Goal: Transaction & Acquisition: Book appointment/travel/reservation

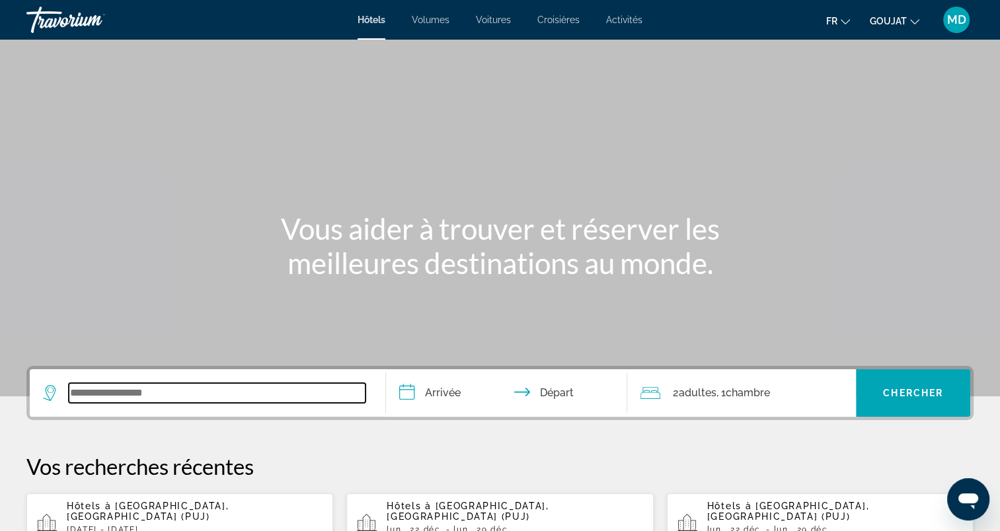
click at [180, 383] on input "Widget de recherche" at bounding box center [217, 393] width 297 height 20
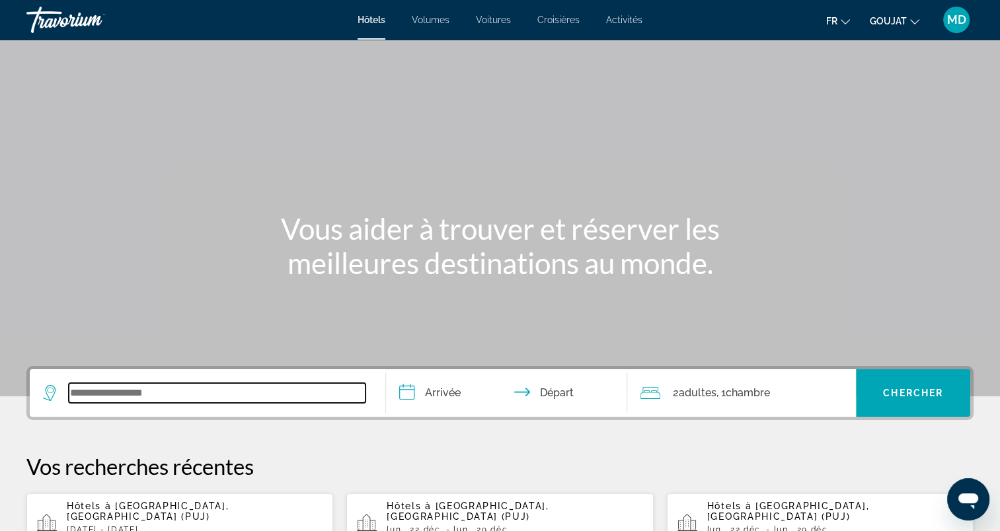
scroll to position [322, 0]
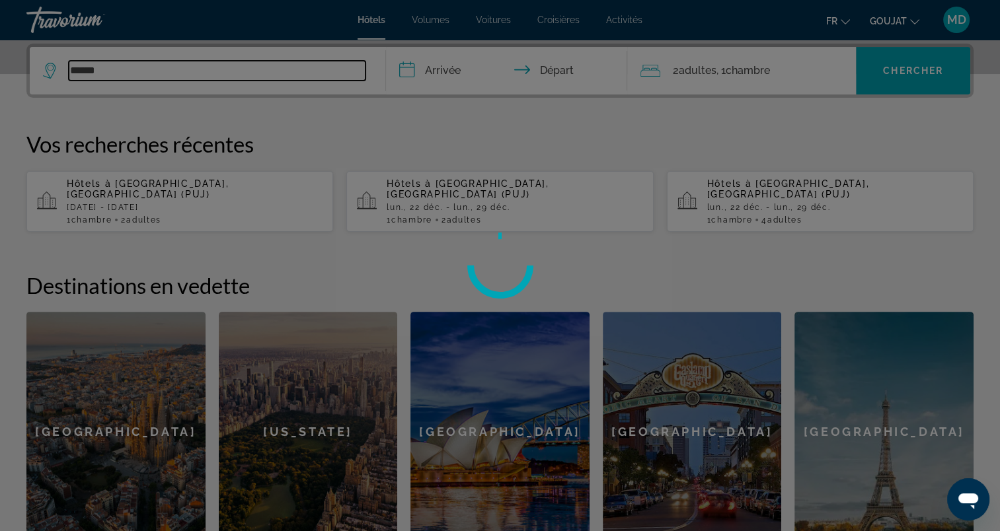
type input "******"
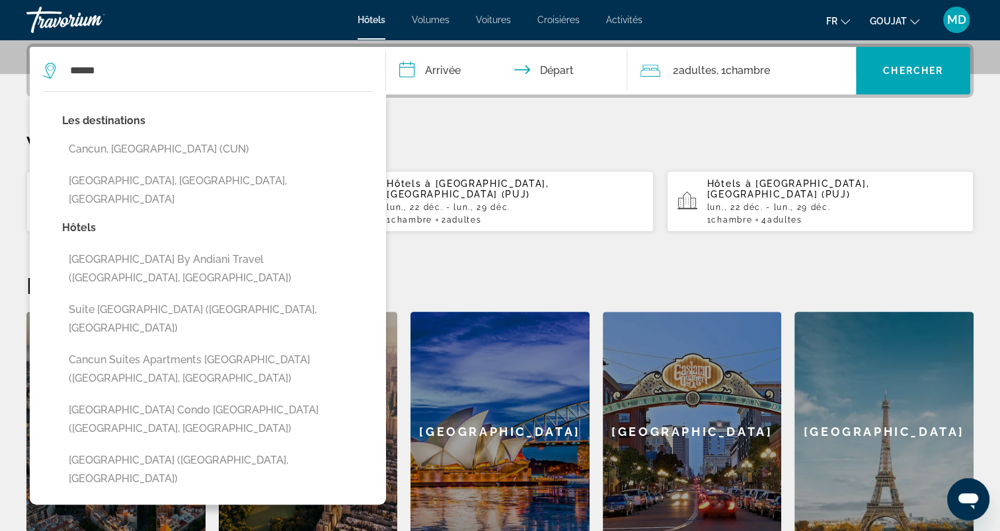
click at [463, 77] on input "**********" at bounding box center [509, 73] width 247 height 52
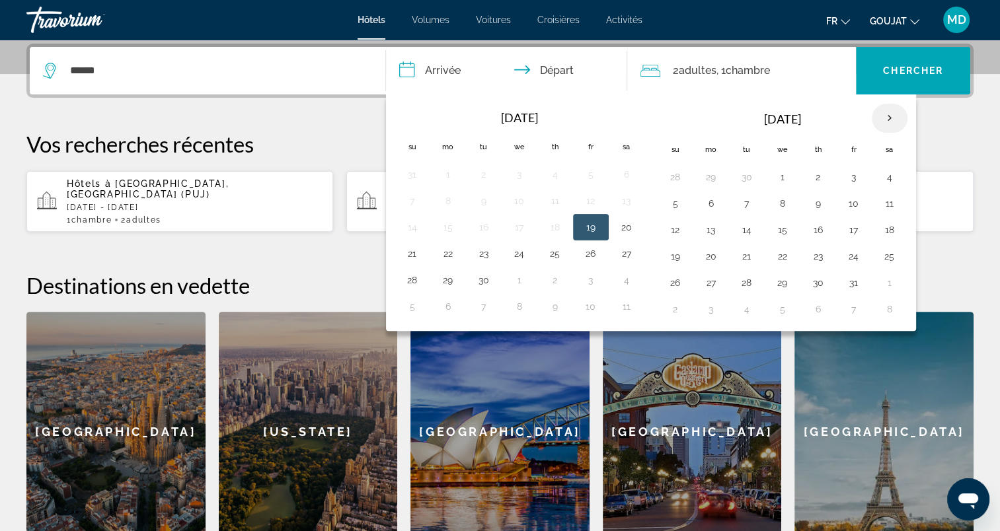
click at [889, 119] on th "Next month" at bounding box center [890, 118] width 36 height 29
click at [889, 231] on button "20" at bounding box center [889, 230] width 21 height 19
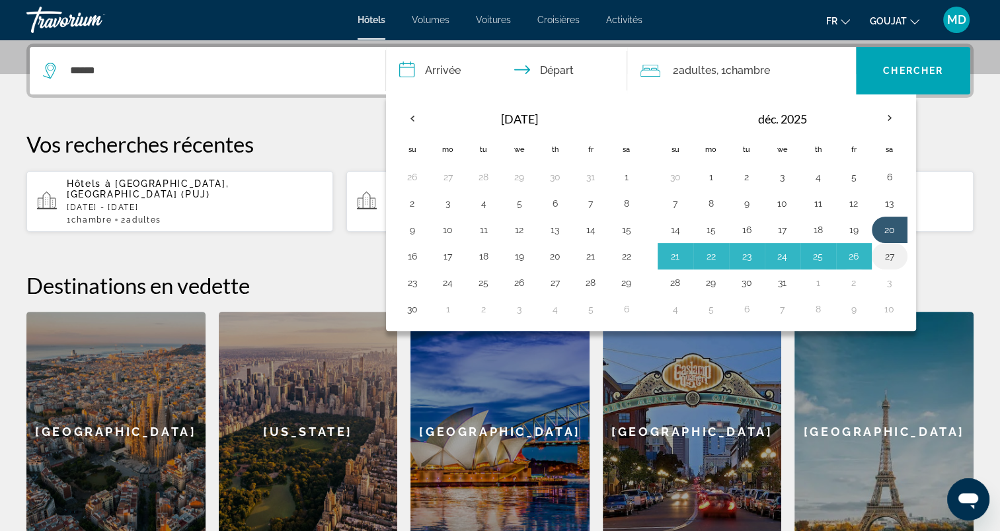
click at [888, 251] on button "27" at bounding box center [889, 256] width 21 height 19
type input "**********"
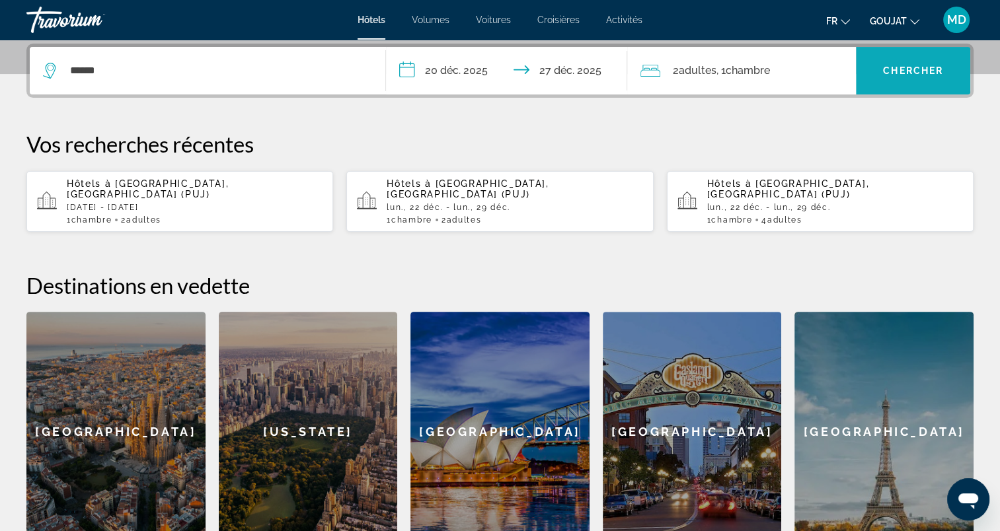
click at [912, 70] on span "Chercher" at bounding box center [913, 70] width 60 height 11
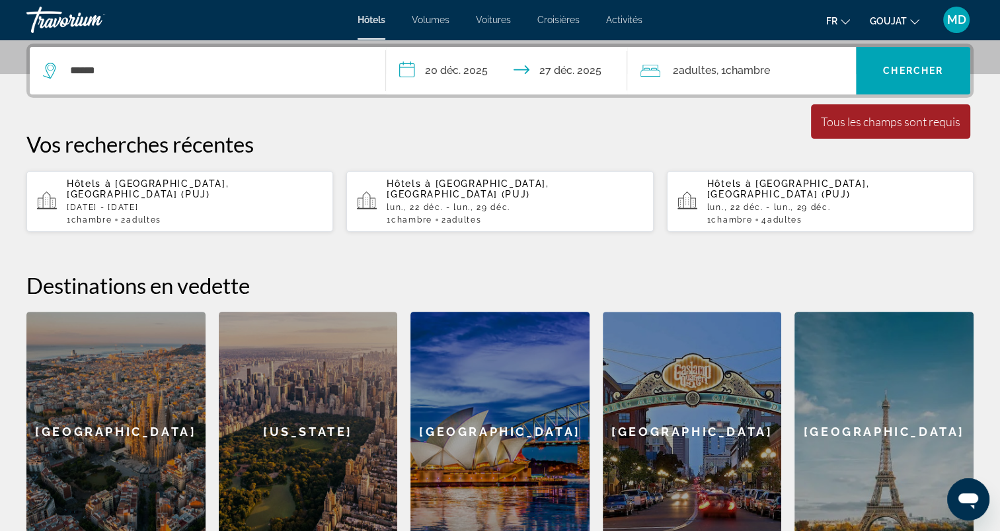
click at [280, 87] on div "******" at bounding box center [207, 71] width 329 height 48
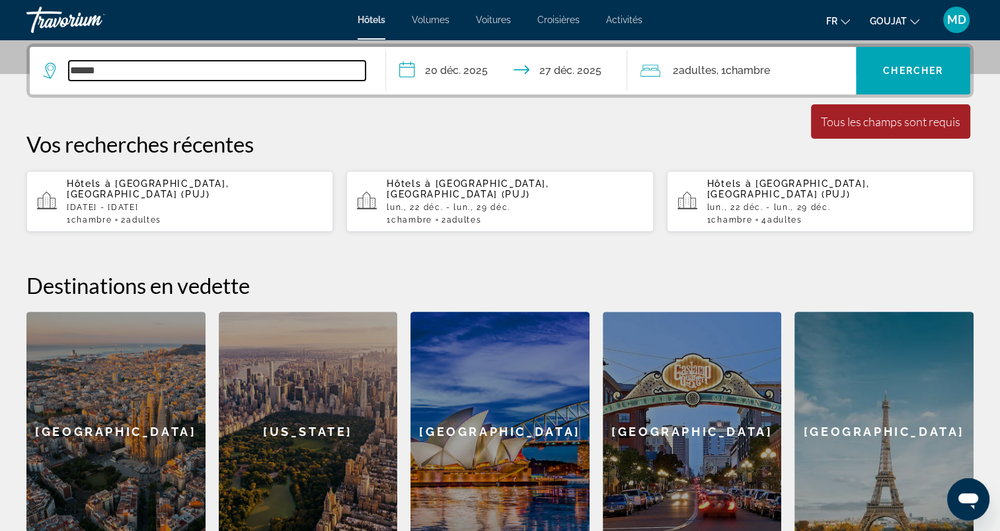
click at [291, 74] on input "******" at bounding box center [217, 71] width 297 height 20
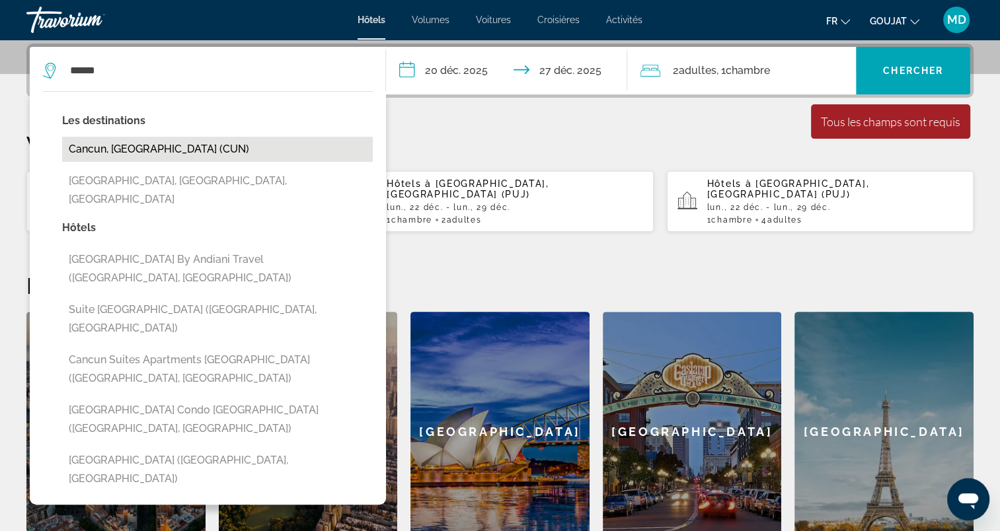
click at [213, 148] on button "Cancun, [GEOGRAPHIC_DATA] (CUN)" at bounding box center [217, 149] width 311 height 25
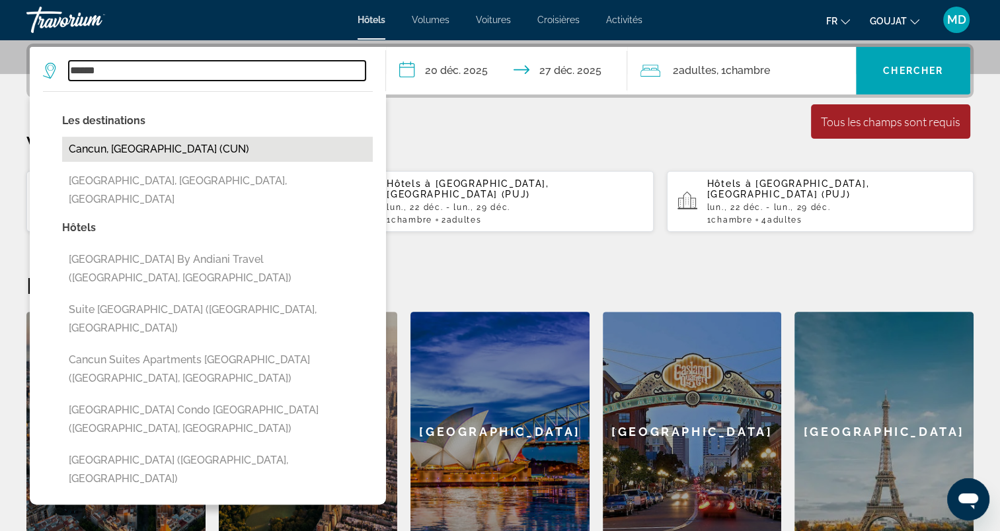
type input "**********"
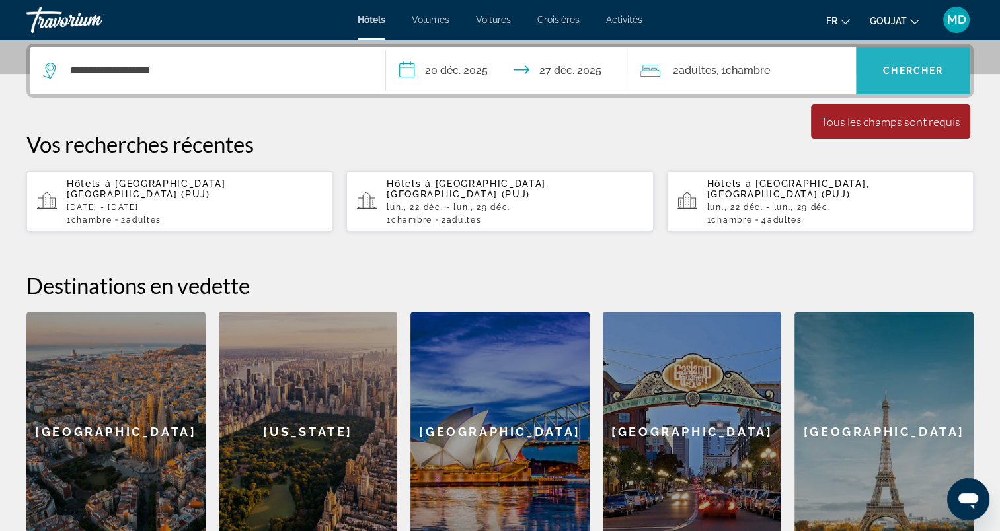
click at [903, 80] on span "Widget de recherche" at bounding box center [913, 71] width 114 height 32
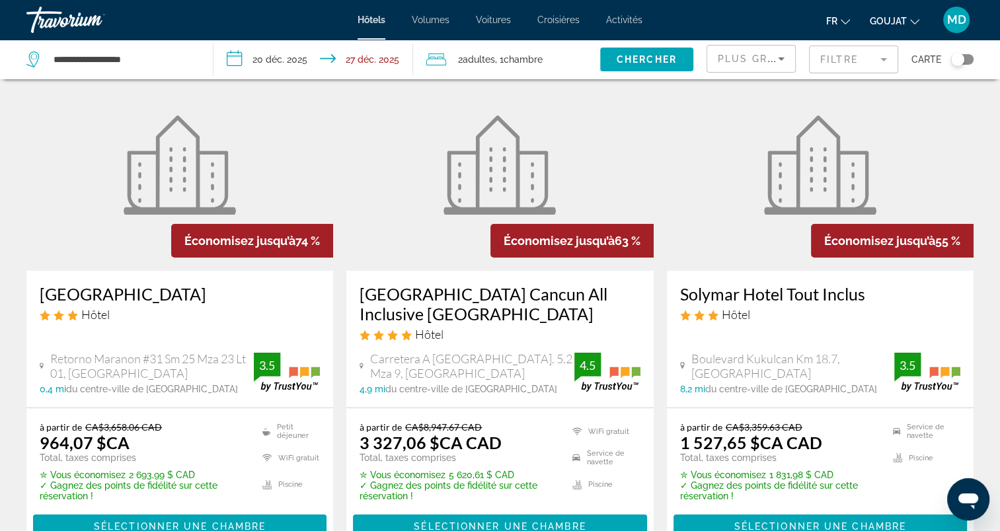
scroll to position [132, 0]
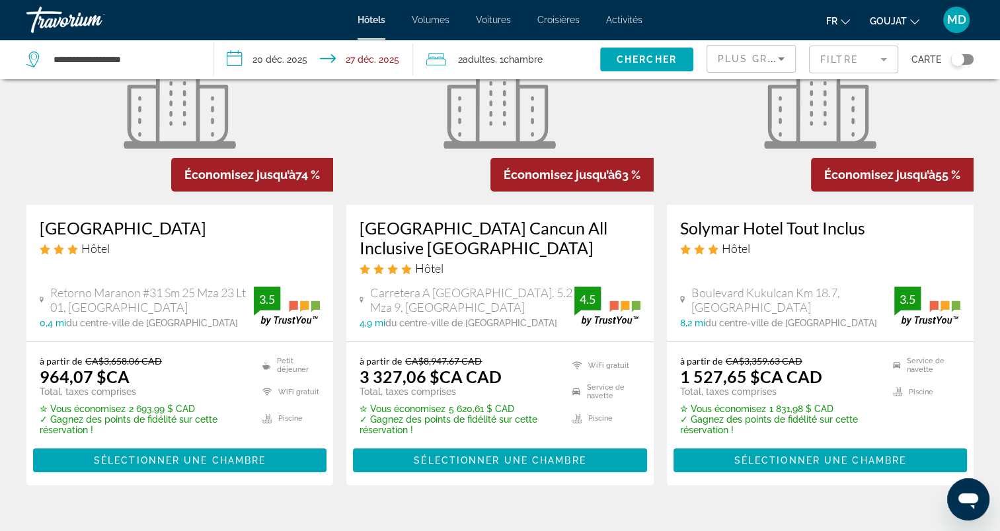
click at [500, 67] on span ", 1 Chambre pièces" at bounding box center [519, 59] width 48 height 19
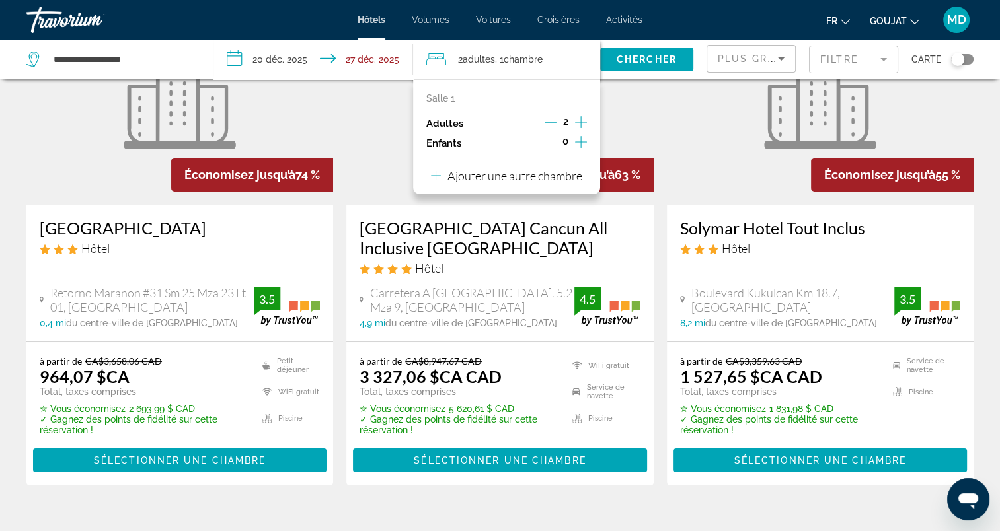
click at [582, 119] on icon "Augmenter les adultes" at bounding box center [581, 122] width 12 height 16
click at [617, 65] on span "Widget de recherche" at bounding box center [646, 60] width 93 height 32
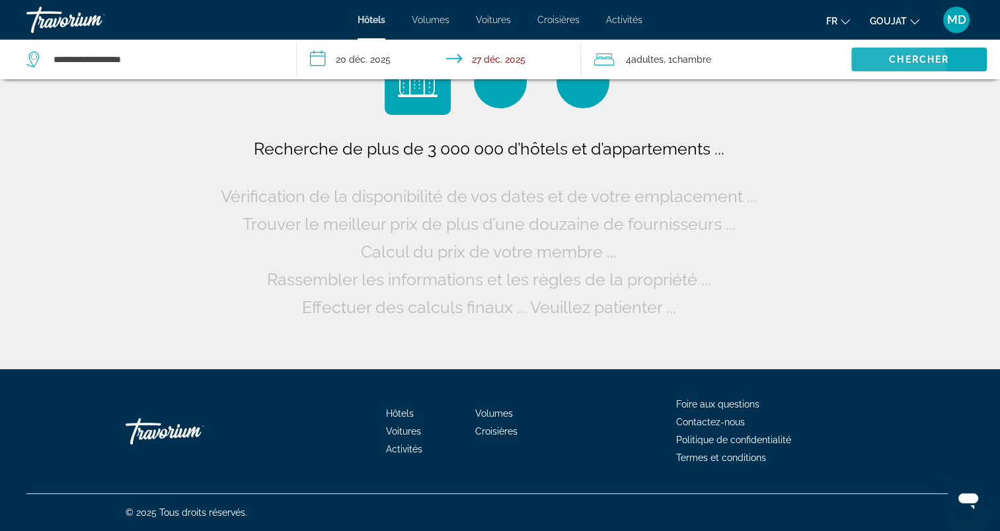
scroll to position [0, 0]
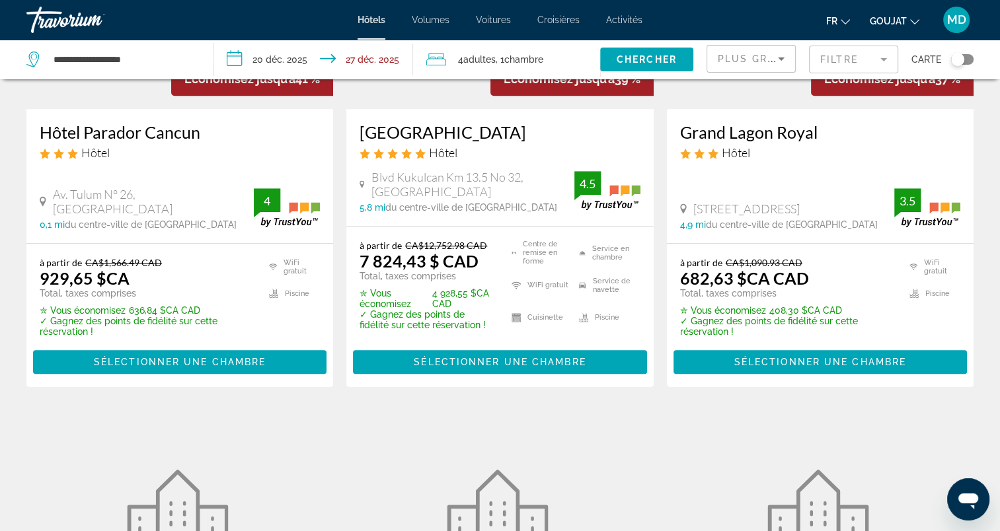
scroll to position [661, 0]
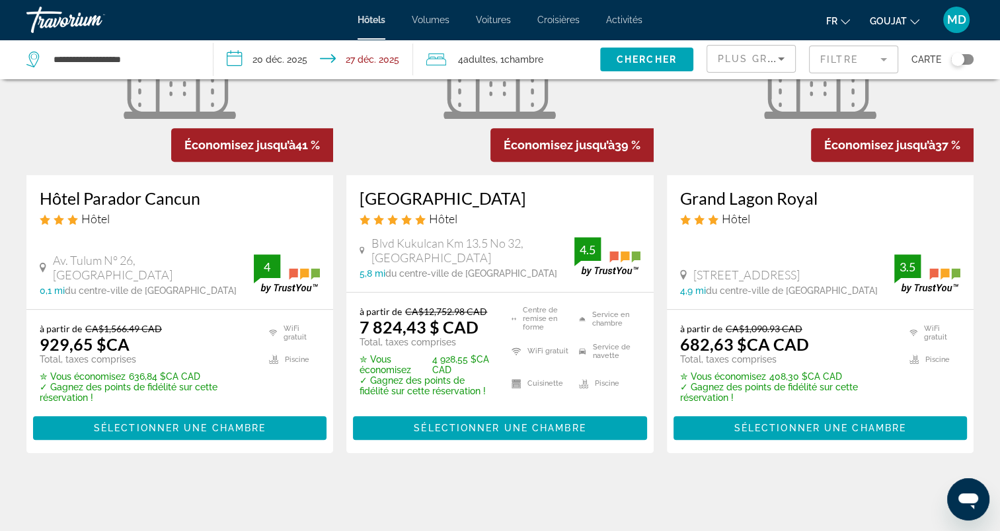
click at [153, 236] on div "Hôtel Parador Cancun Hôtel" at bounding box center [180, 212] width 280 height 48
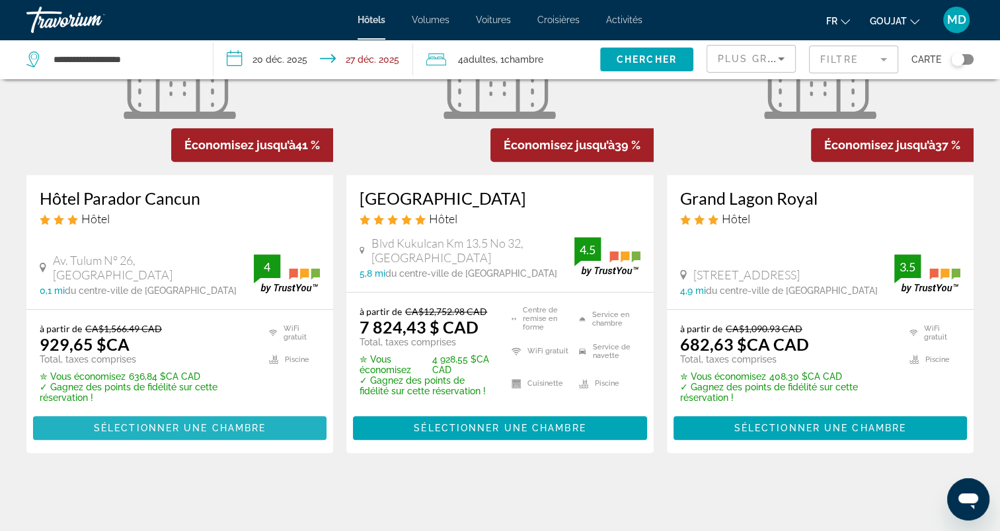
click at [221, 434] on span "Sélectionner une chambre" at bounding box center [180, 428] width 172 height 11
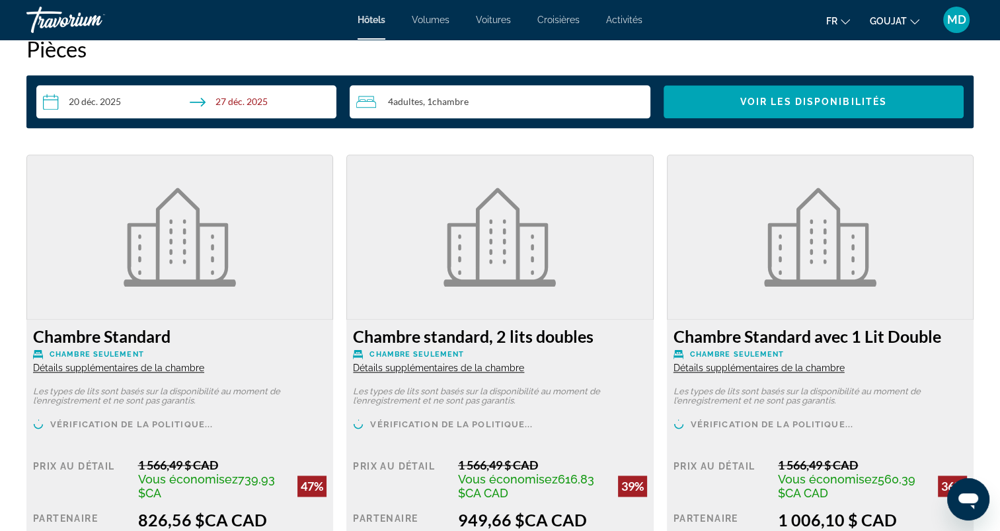
scroll to position [1782, 0]
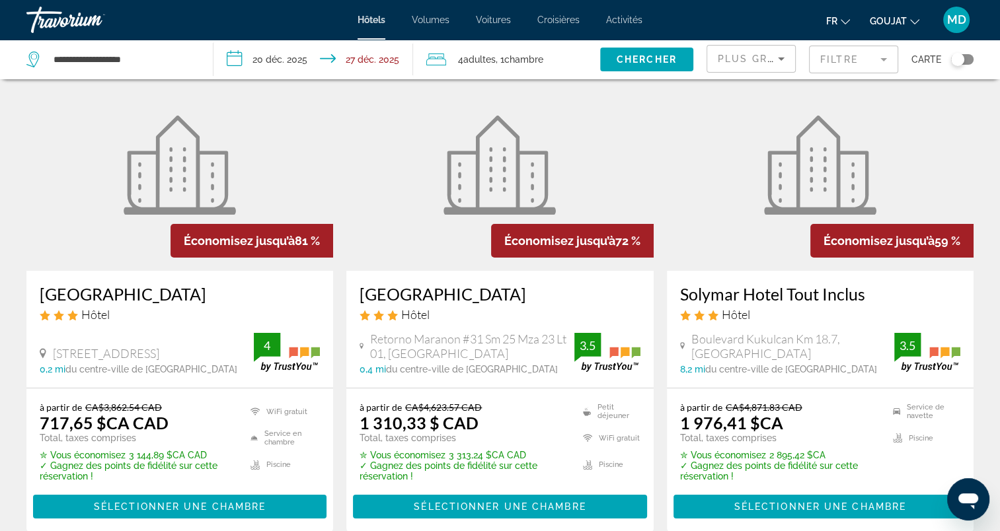
scroll to position [198, 0]
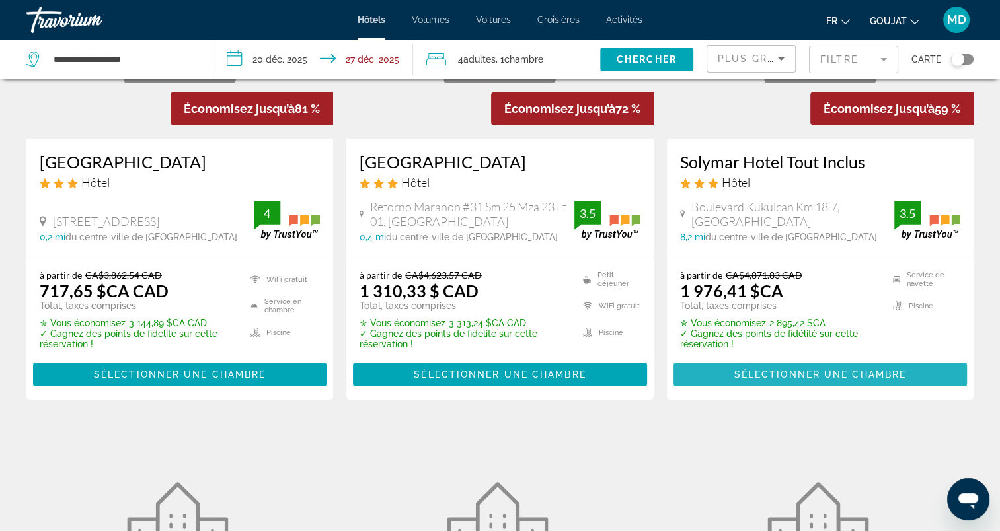
click at [815, 380] on span "Sélectionner une chambre" at bounding box center [820, 374] width 172 height 11
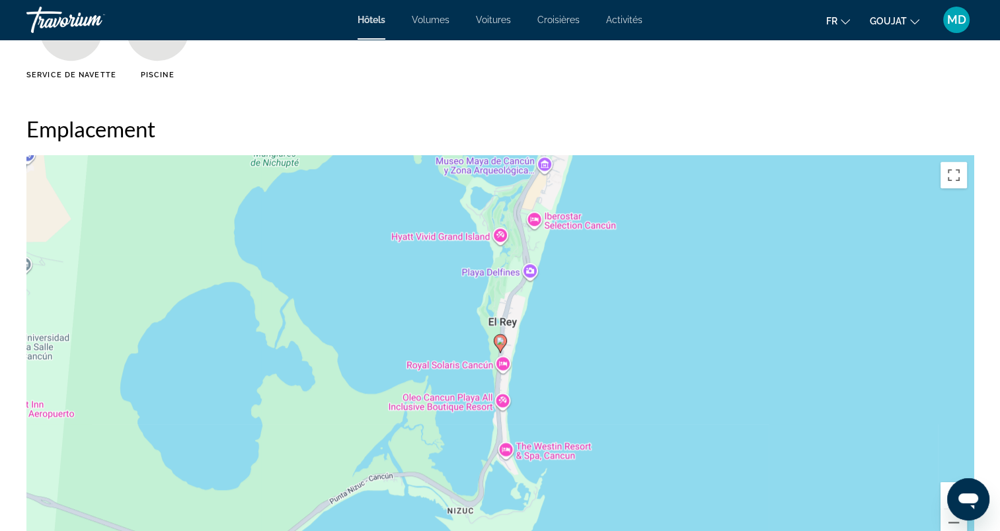
scroll to position [1057, 0]
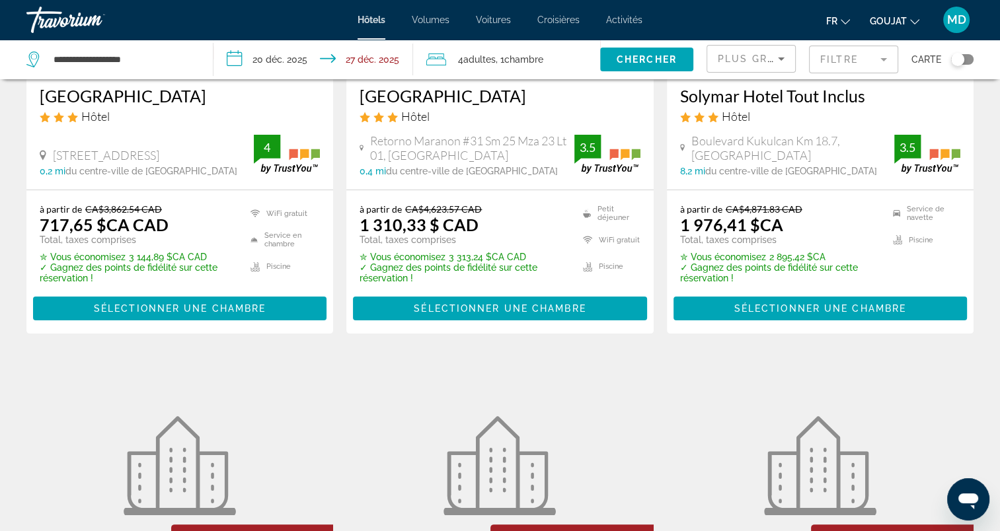
scroll to position [198, 0]
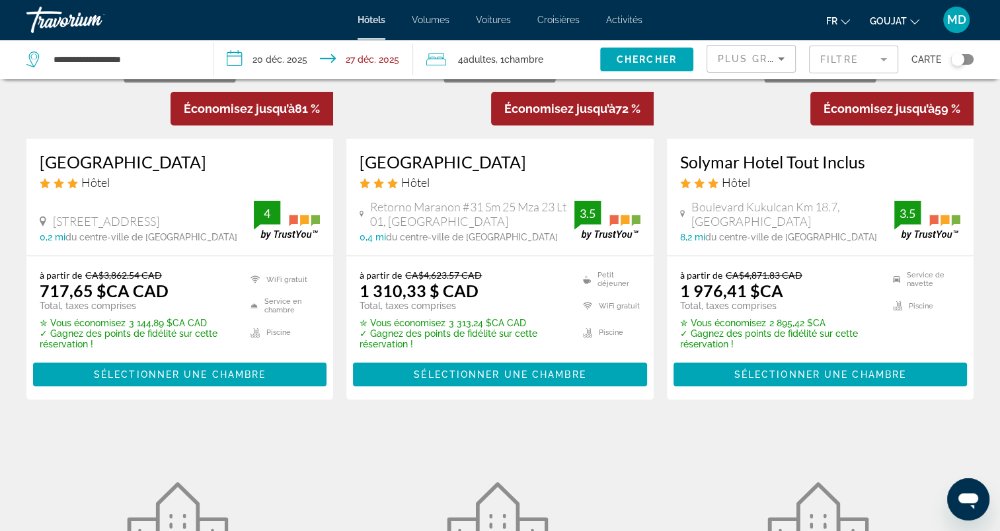
click at [502, 58] on font ", 1" at bounding box center [500, 59] width 9 height 11
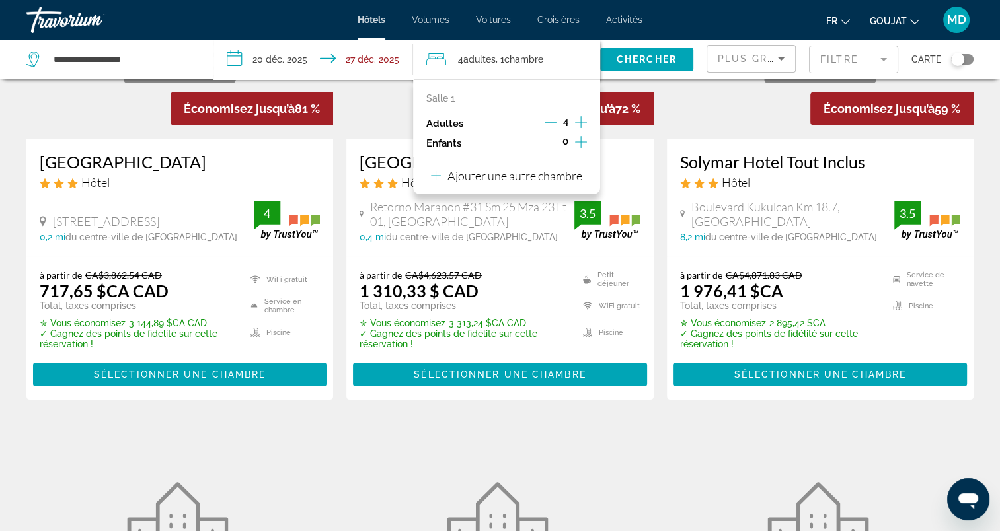
click at [550, 122] on icon "Décrément des adultes" at bounding box center [551, 122] width 12 height 12
click at [686, 118] on figure "Contenu principal" at bounding box center [820, 32] width 307 height 211
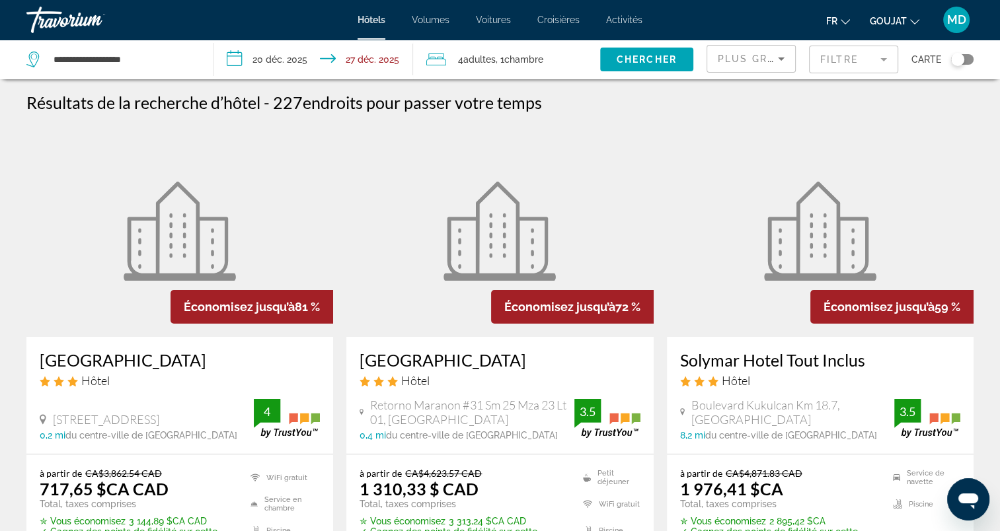
click at [500, 56] on font ", 1" at bounding box center [500, 59] width 9 height 11
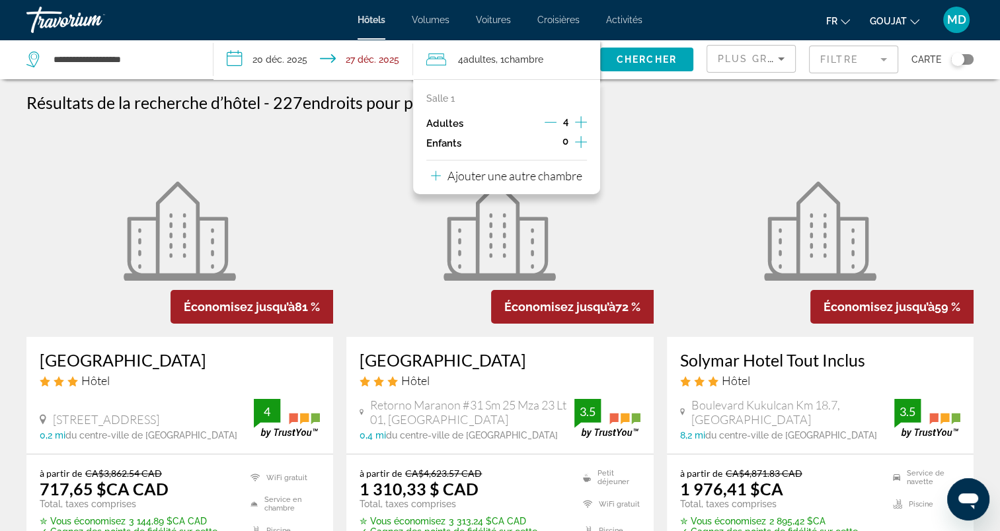
click at [552, 123] on icon "Décrément des adultes" at bounding box center [551, 122] width 12 height 12
click at [624, 63] on span "Chercher" at bounding box center [647, 59] width 60 height 11
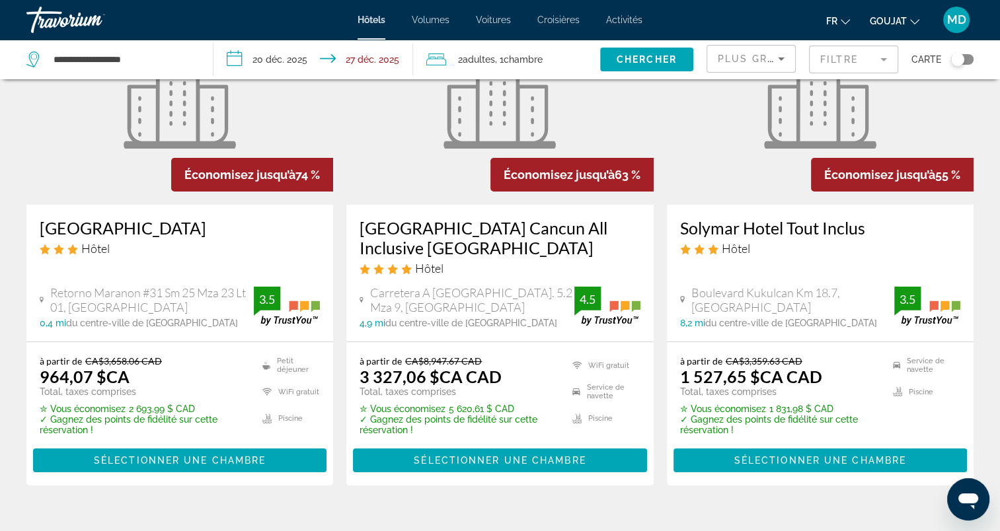
scroll to position [198, 0]
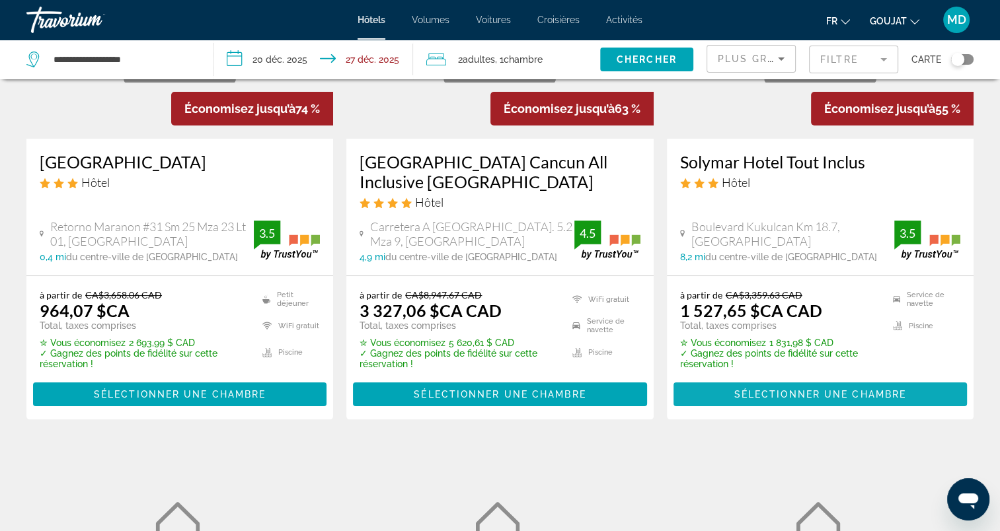
click at [775, 387] on span "Contenu principal" at bounding box center [819, 395] width 293 height 32
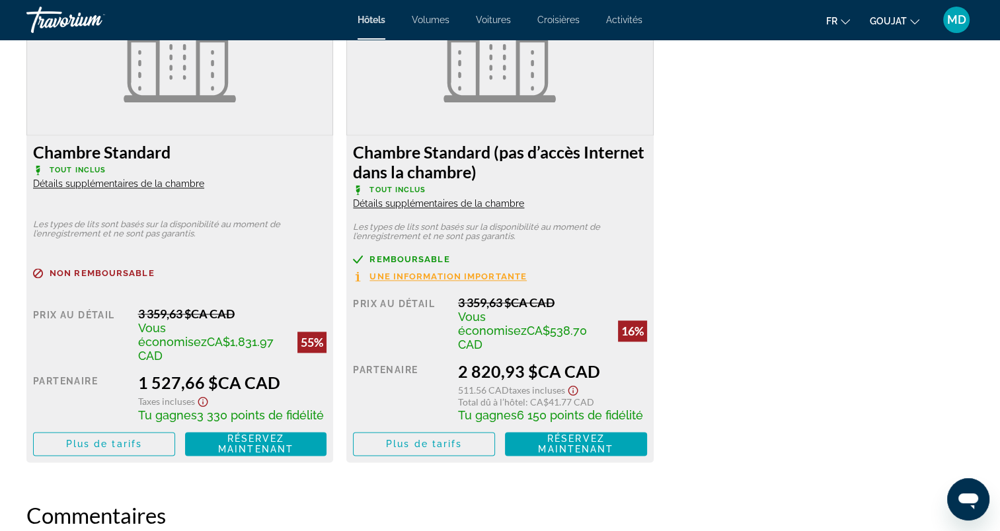
scroll to position [1784, 0]
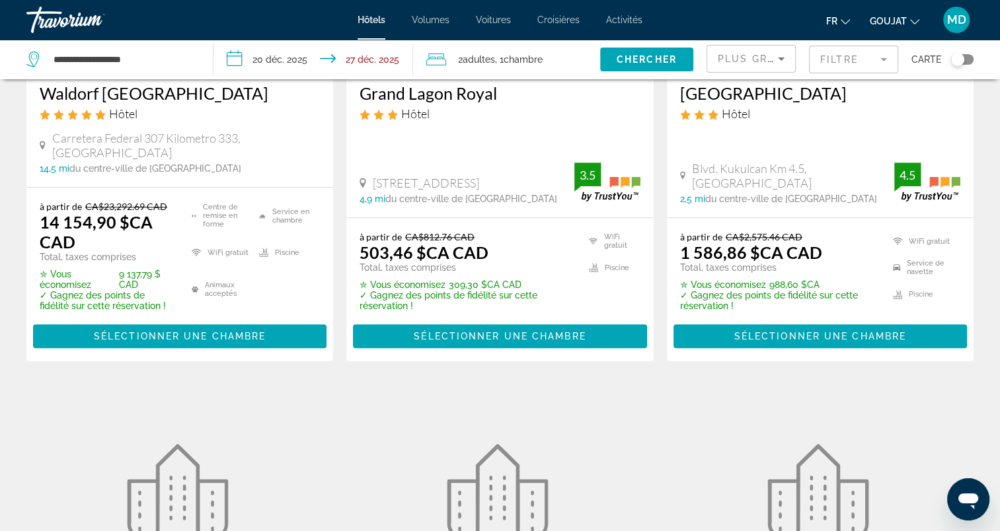
scroll to position [1256, 0]
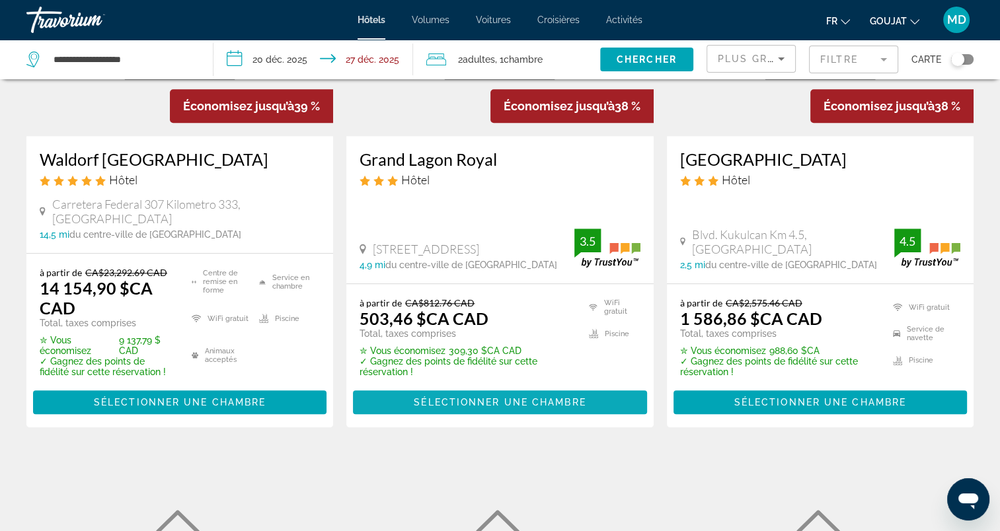
click at [422, 397] on span "Sélectionner une chambre" at bounding box center [500, 402] width 172 height 11
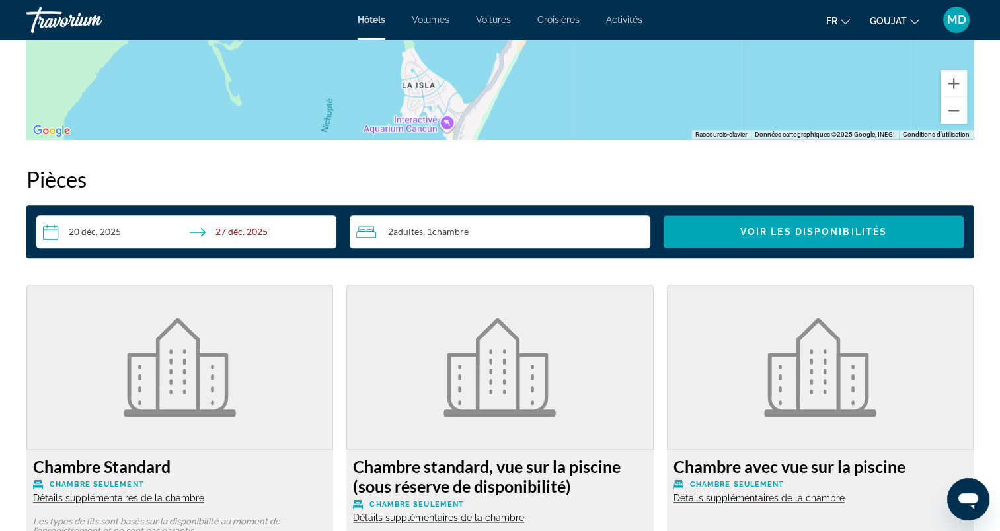
scroll to position [1916, 0]
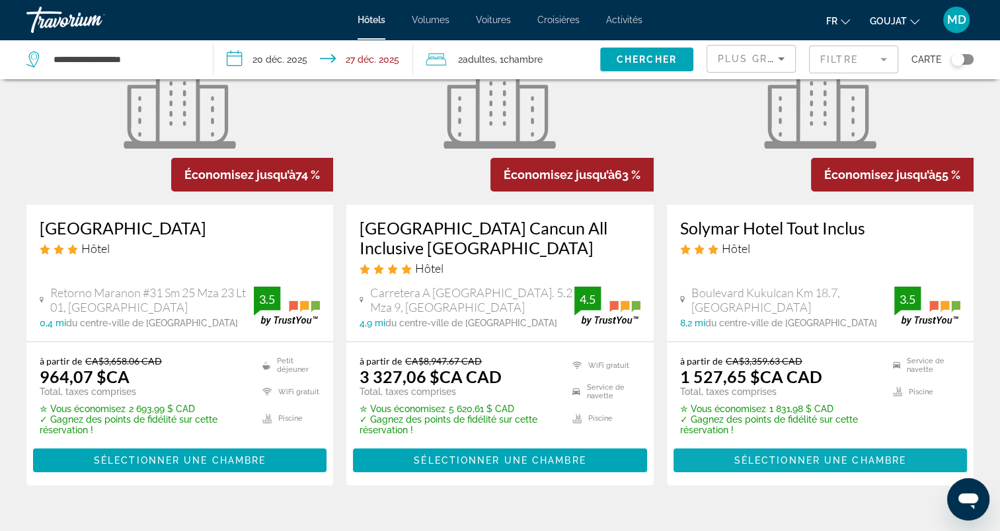
scroll to position [198, 0]
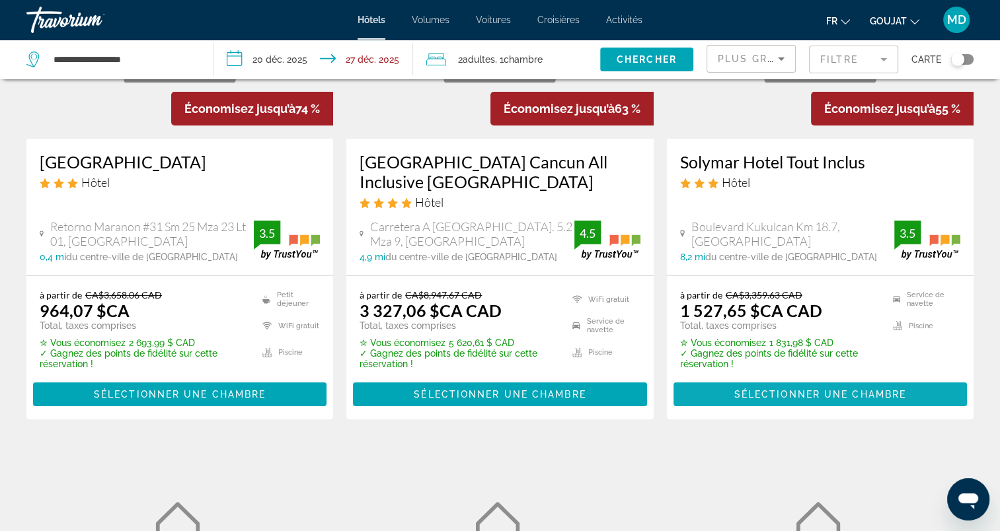
click at [767, 394] on span "Sélectionner une chambre" at bounding box center [820, 394] width 172 height 11
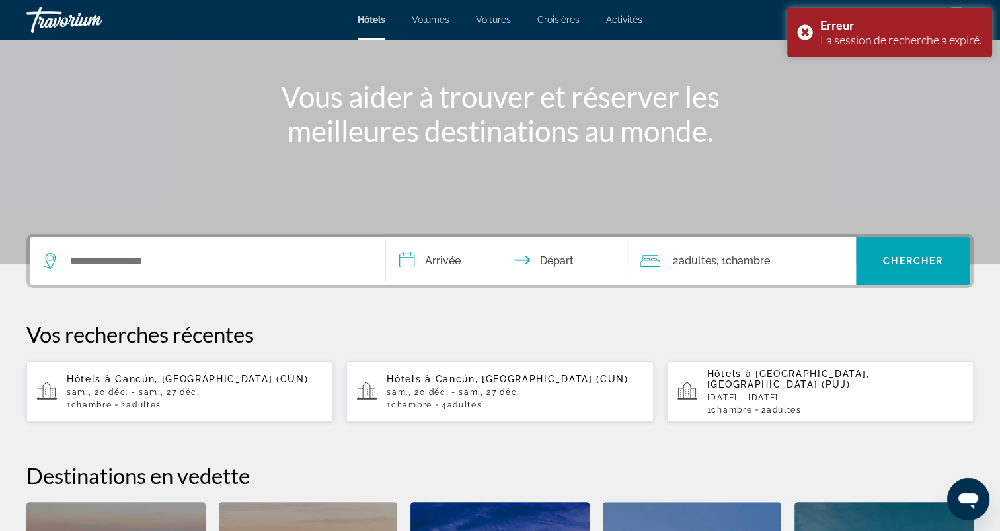
scroll to position [66, 0]
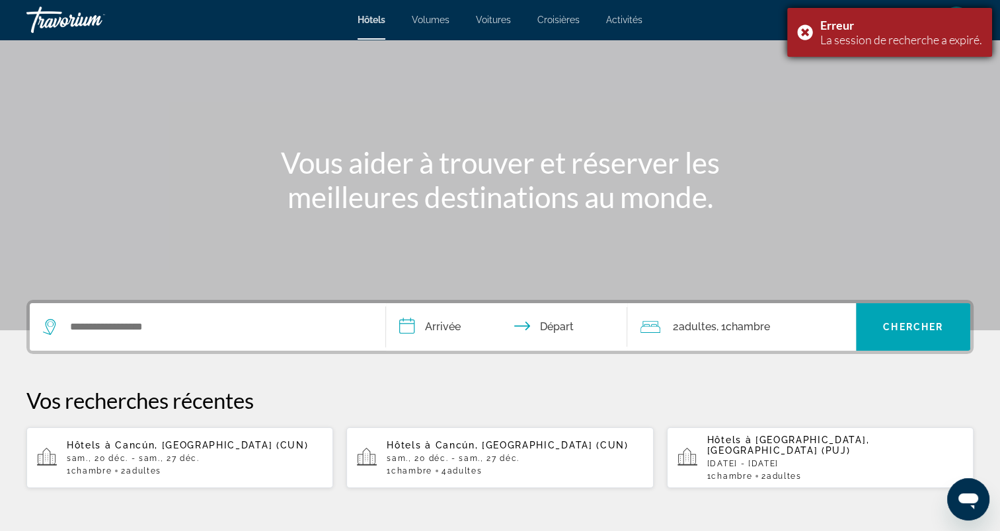
click at [801, 27] on div "Erreur La session de recherche a expiré." at bounding box center [889, 32] width 205 height 49
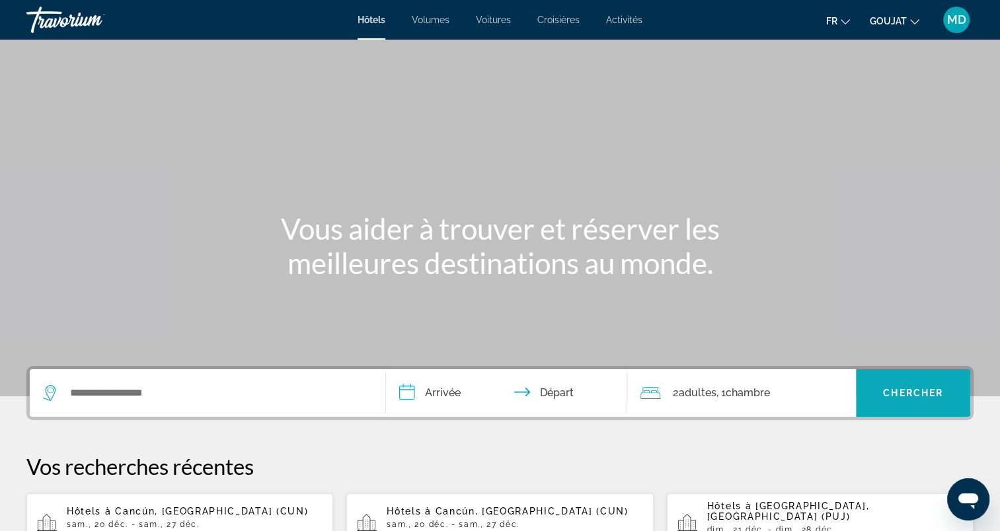
click at [938, 389] on span "Chercher" at bounding box center [913, 393] width 60 height 11
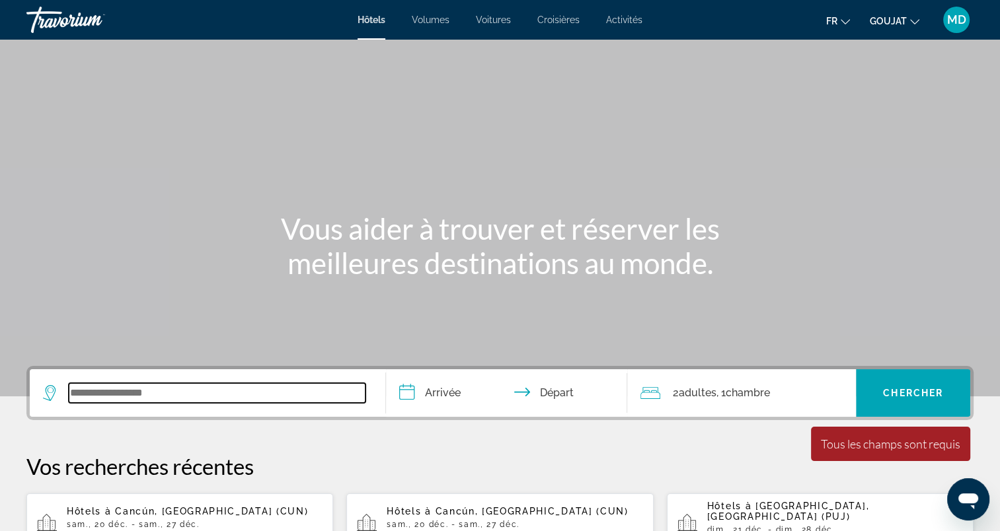
click at [198, 394] on input "Widget de recherche" at bounding box center [217, 393] width 297 height 20
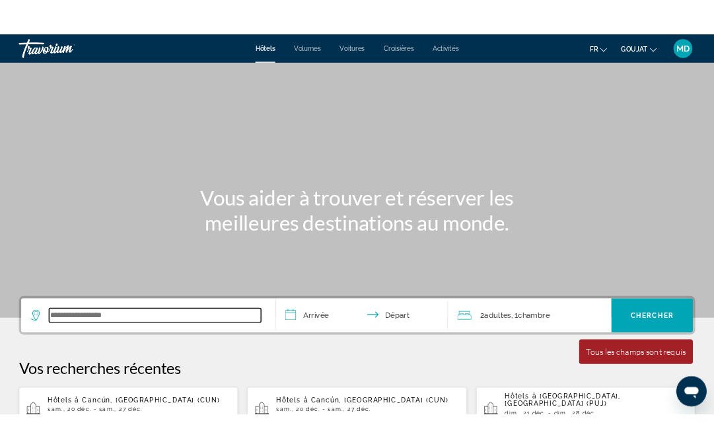
scroll to position [322, 0]
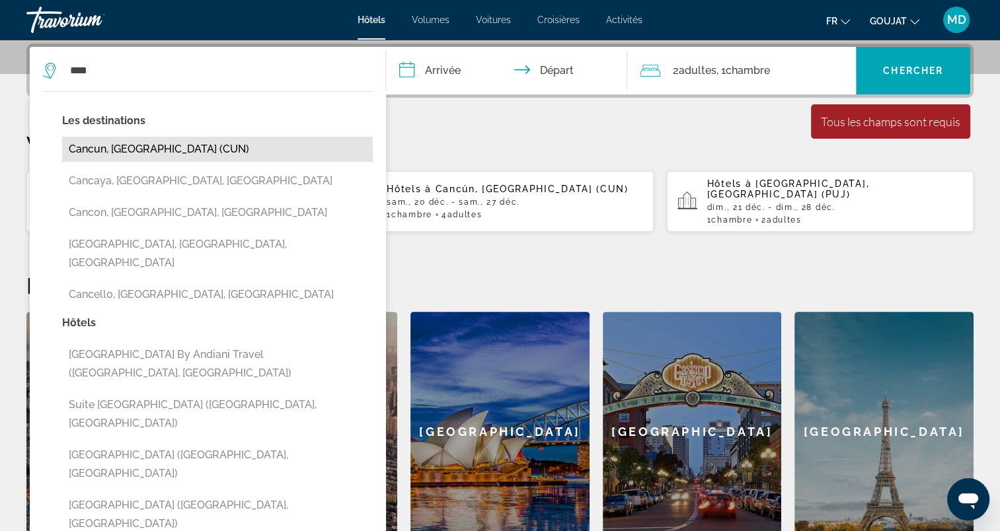
click at [188, 145] on button "Cancun, [GEOGRAPHIC_DATA] (CUN)" at bounding box center [217, 149] width 311 height 25
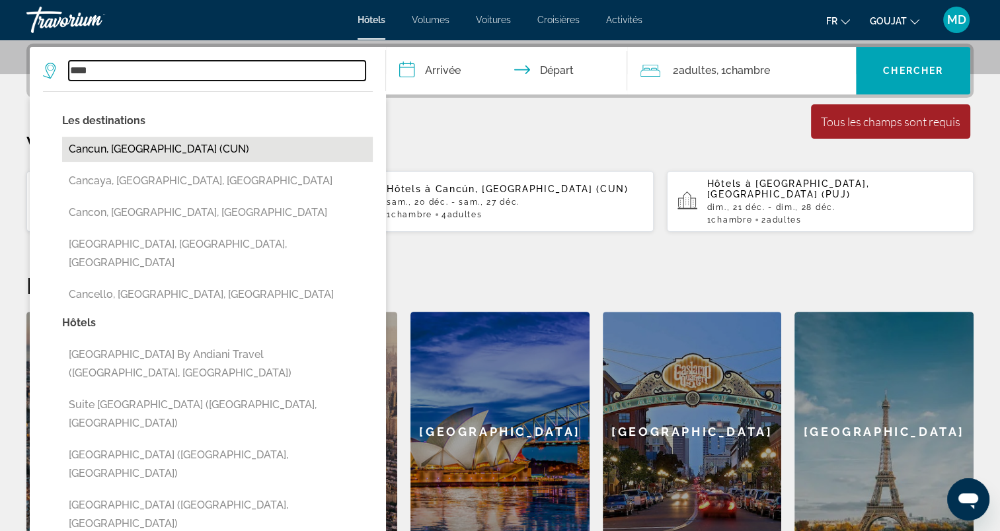
type input "**********"
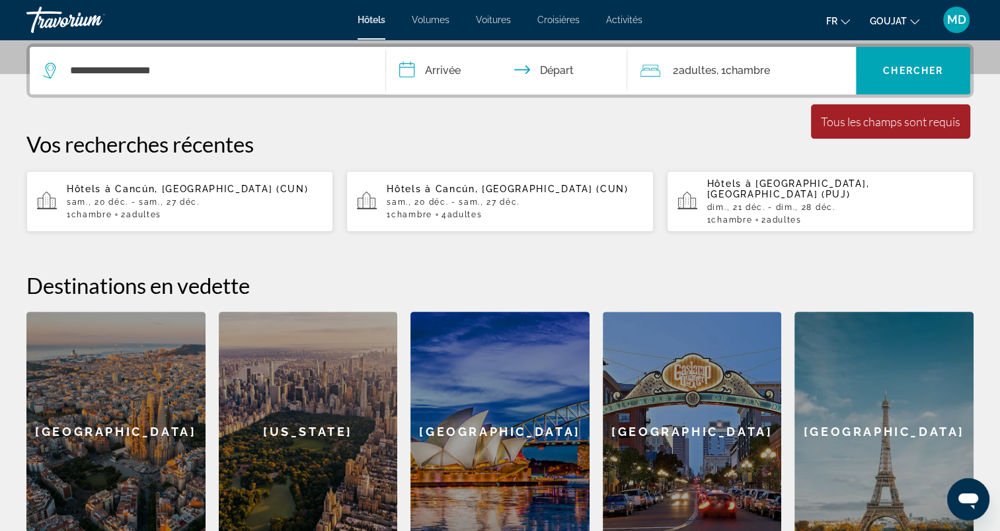
click at [435, 75] on input "**********" at bounding box center [509, 73] width 247 height 52
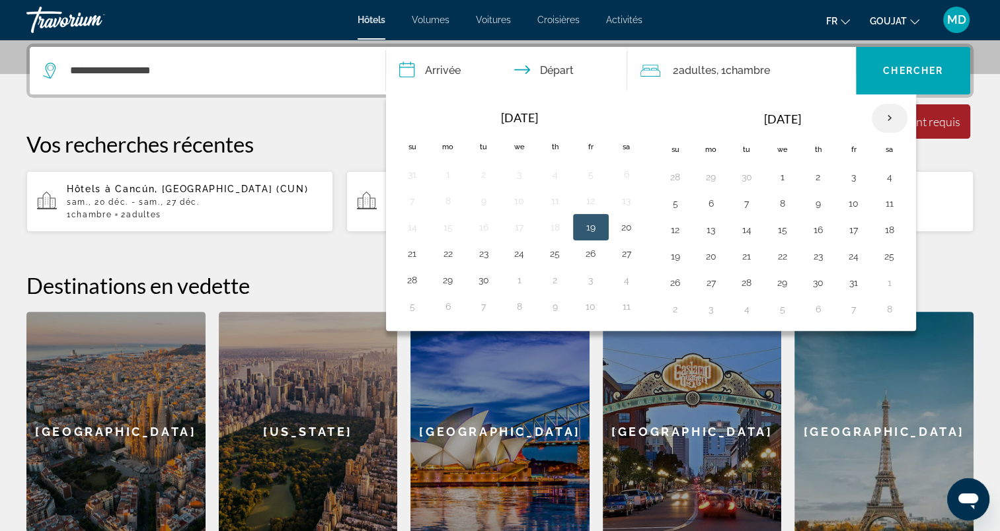
click at [876, 119] on th "Next month" at bounding box center [890, 118] width 36 height 29
click at [879, 227] on button "20" at bounding box center [889, 230] width 21 height 19
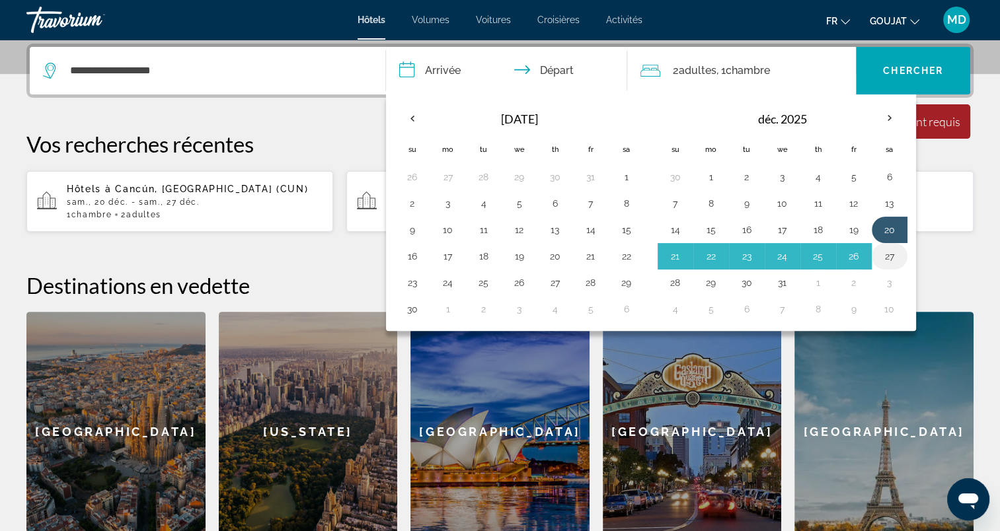
click at [883, 251] on button "27" at bounding box center [889, 256] width 21 height 19
type input "**********"
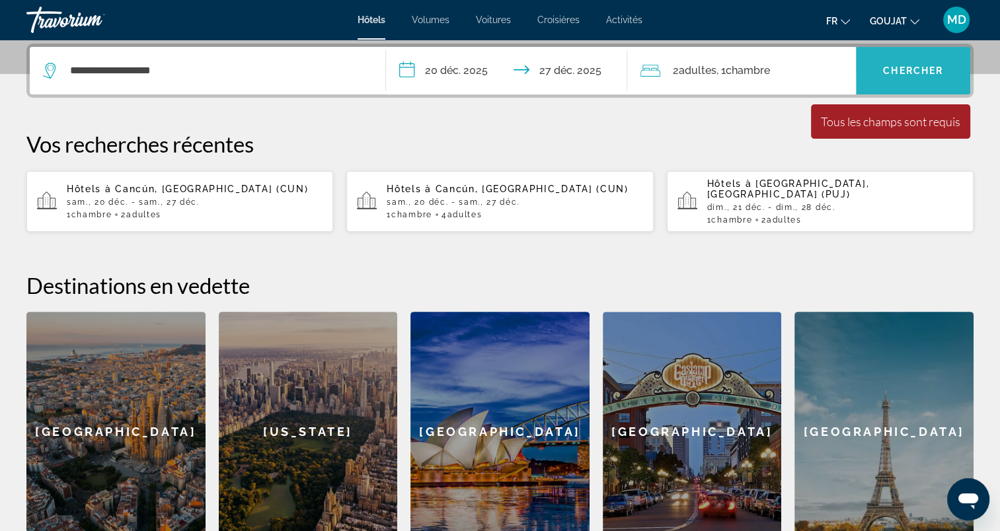
click at [903, 58] on span "Widget de recherche" at bounding box center [913, 71] width 114 height 32
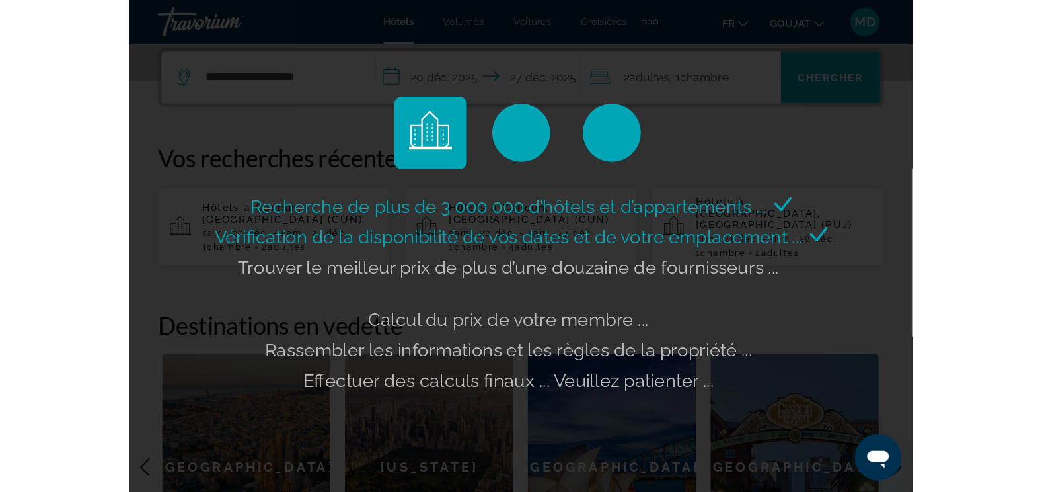
scroll to position [323, 0]
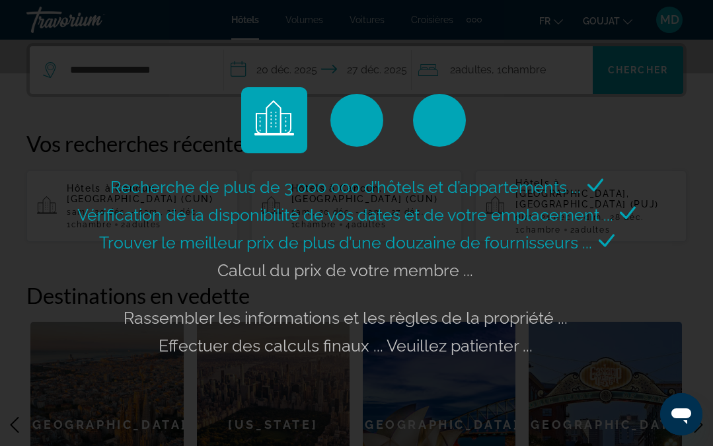
click at [713, 106] on div "Recherche de plus de 3 000 000 d’hôtels et d’appartements ... Vérification de l…" at bounding box center [356, 223] width 713 height 446
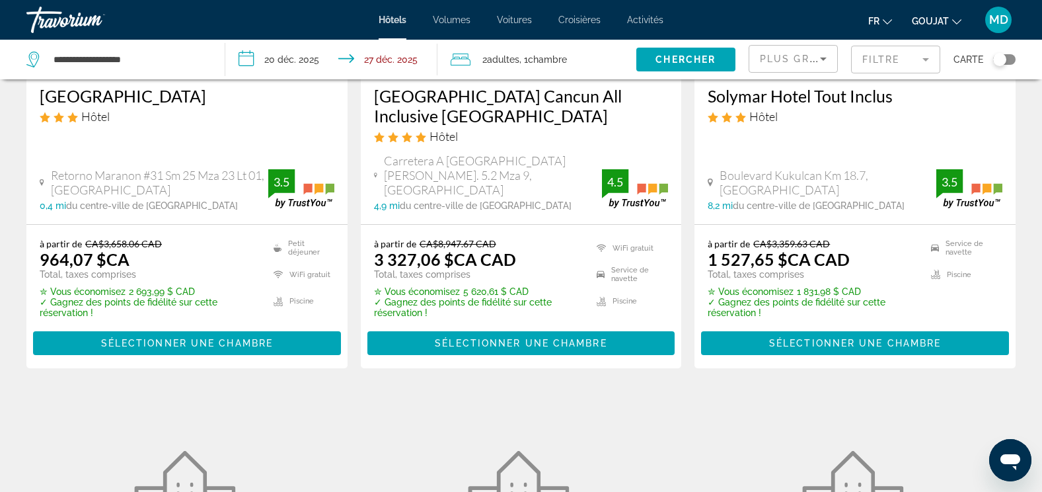
scroll to position [396, 0]
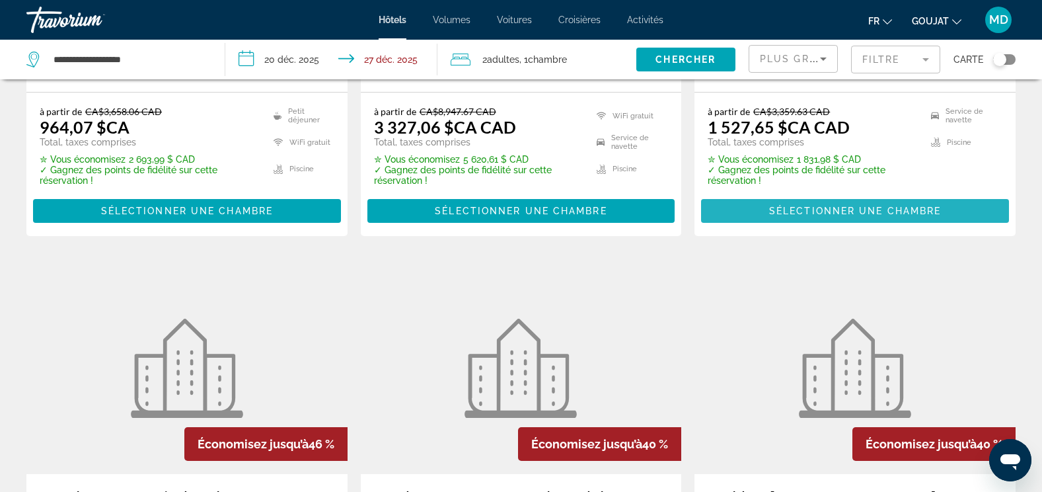
click at [752, 195] on span "Contenu principal" at bounding box center [855, 211] width 308 height 32
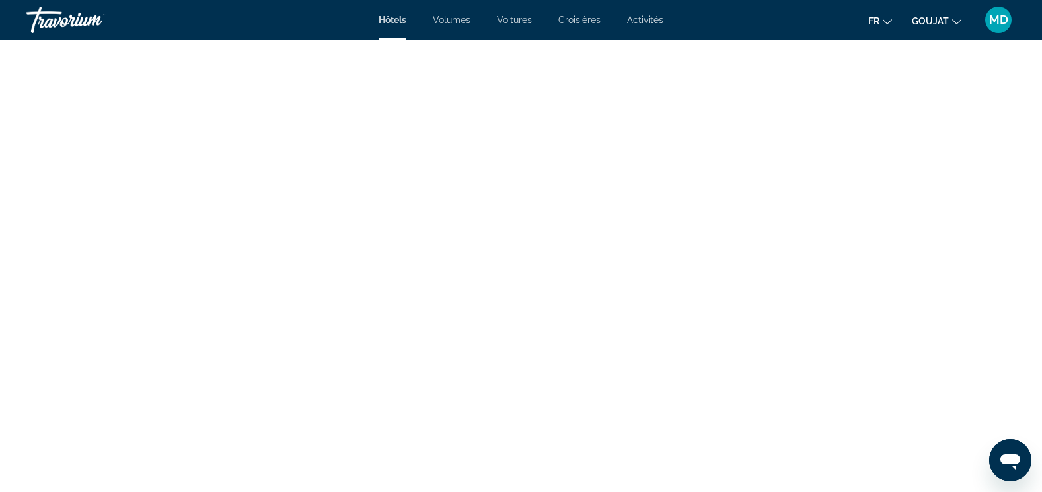
scroll to position [1982, 0]
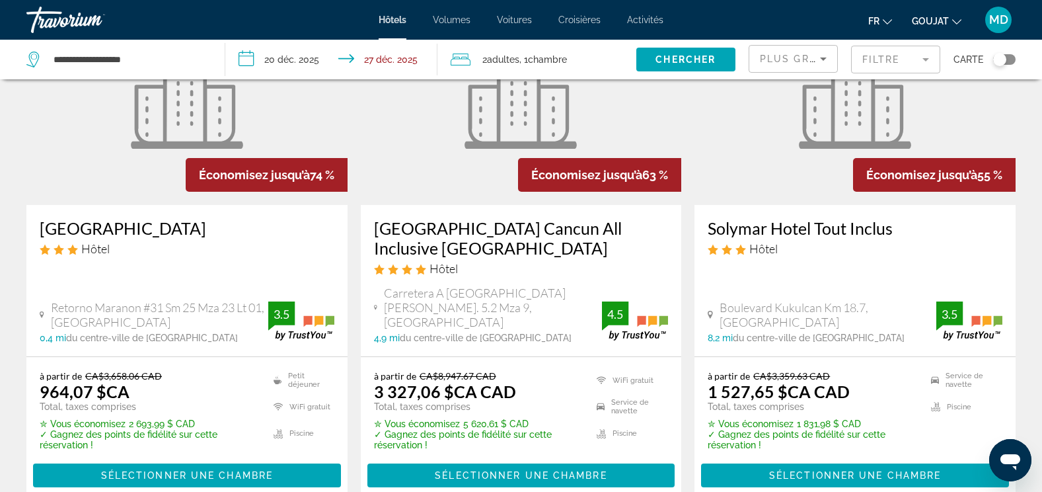
scroll to position [198, 0]
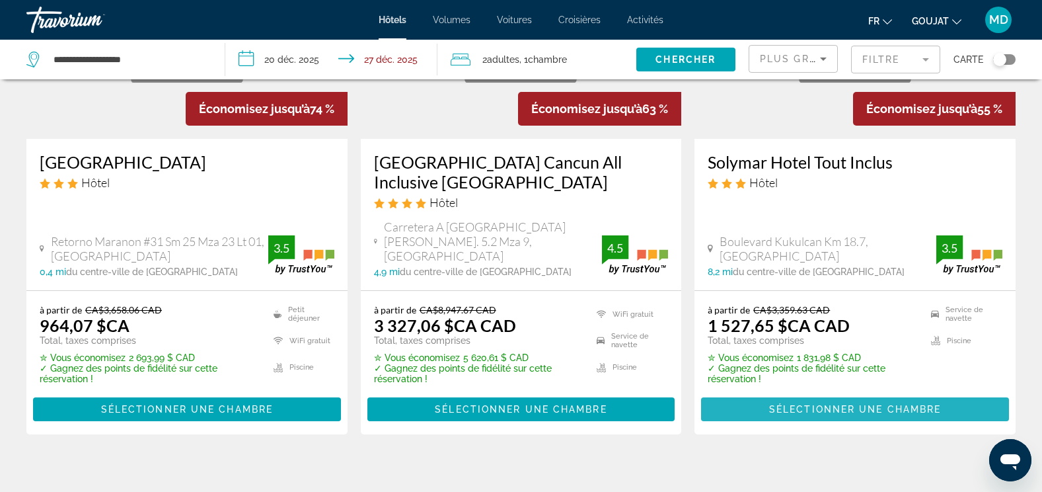
click at [795, 404] on span "Sélectionner une chambre" at bounding box center [855, 409] width 172 height 11
